Goal: Task Accomplishment & Management: Use online tool/utility

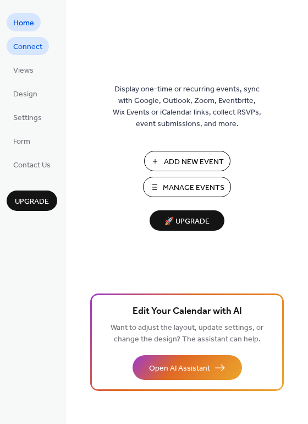
click at [27, 48] on span "Connect" at bounding box center [27, 47] width 29 height 12
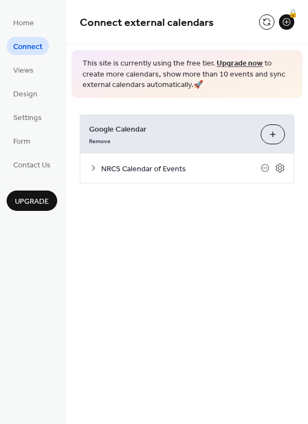
click at [168, 168] on span "NRCS Calendar of Events" at bounding box center [181, 169] width 160 height 12
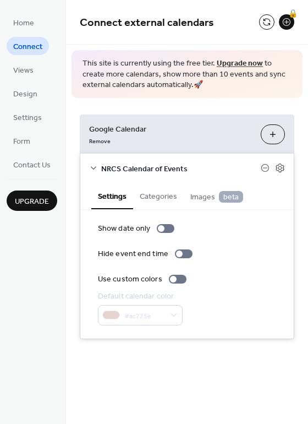
click at [212, 136] on div "Remove" at bounding box center [170, 140] width 163 height 12
click at [289, 170] on div "NRCS Calendar of Events" at bounding box center [187, 168] width 214 height 29
click at [284, 169] on icon at bounding box center [280, 168] width 8 height 9
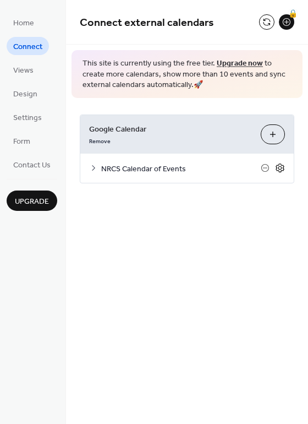
click at [284, 169] on icon at bounding box center [280, 168] width 8 height 9
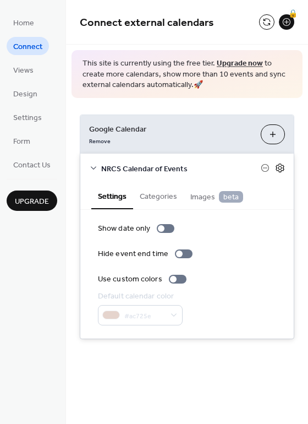
click at [284, 169] on icon at bounding box center [280, 168] width 8 height 9
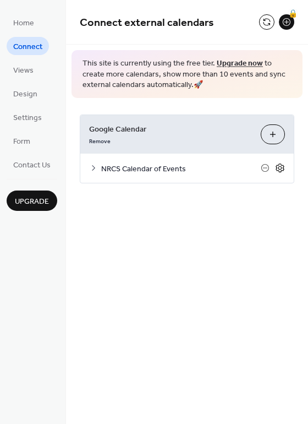
click at [284, 169] on icon at bounding box center [280, 168] width 8 height 9
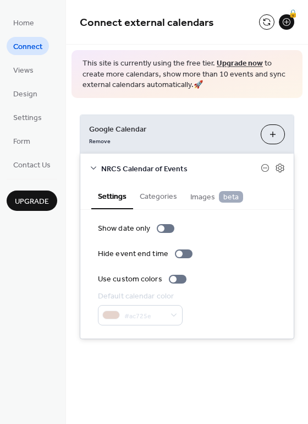
click at [167, 168] on span "NRCS Calendar of Events" at bounding box center [181, 169] width 160 height 12
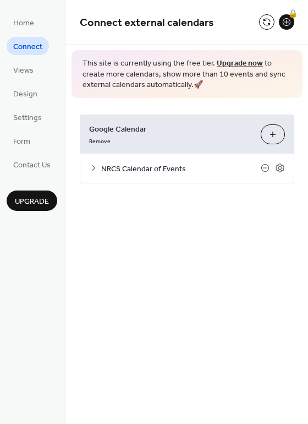
click at [167, 168] on span "NRCS Calendar of Events" at bounding box center [181, 169] width 160 height 12
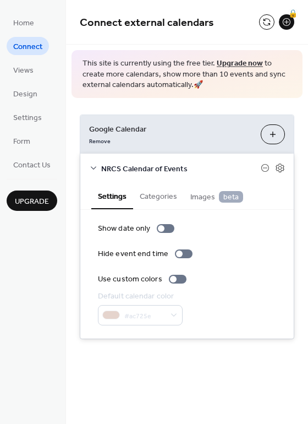
click at [216, 164] on span "NRCS Calendar of Events" at bounding box center [181, 169] width 160 height 12
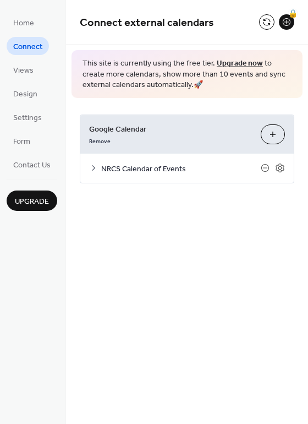
click at [271, 134] on button "Choose Calendars" at bounding box center [273, 134] width 24 height 20
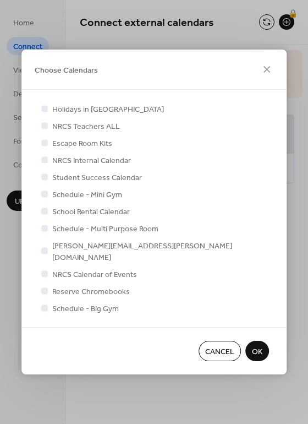
click at [83, 286] on span "Reserve Chromebooks" at bounding box center [91, 292] width 78 height 12
click at [45, 288] on div at bounding box center [44, 291] width 7 height 7
click at [42, 182] on div at bounding box center [44, 176] width 11 height 11
click at [47, 270] on div at bounding box center [44, 273] width 7 height 7
click at [46, 270] on div at bounding box center [44, 273] width 7 height 7
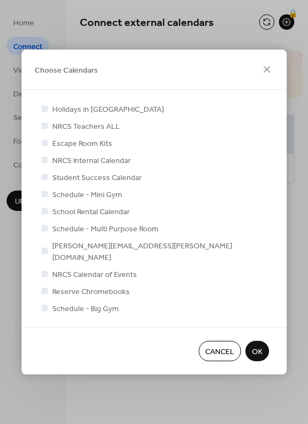
click at [261, 347] on span "OK" at bounding box center [257, 353] width 10 height 12
